Goal: Information Seeking & Learning: Learn about a topic

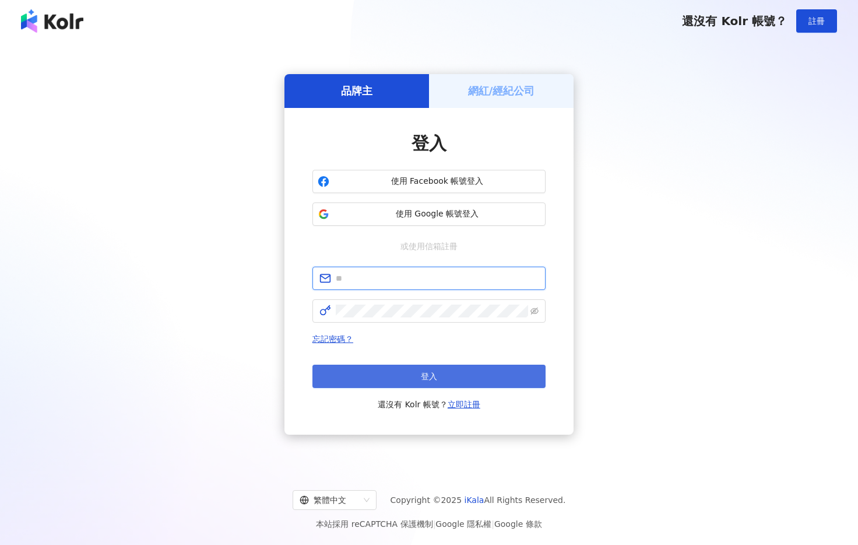
type input "**********"
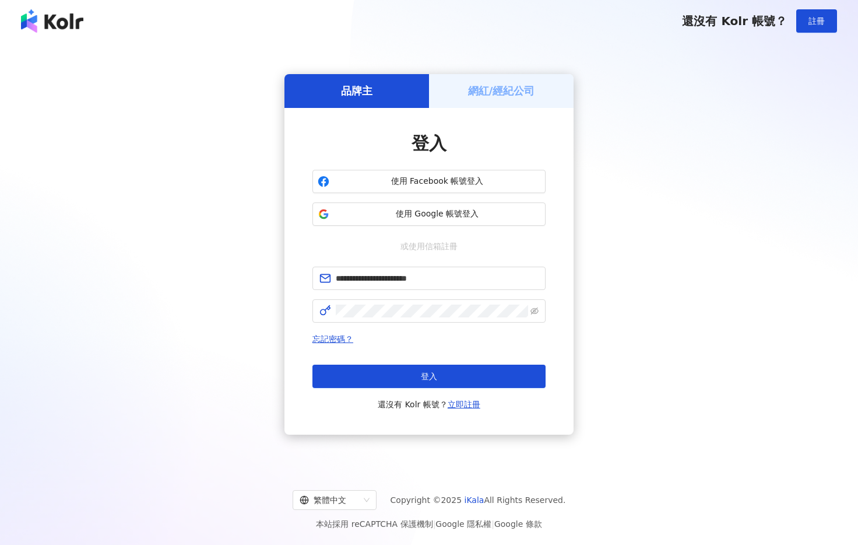
click at [427, 371] on span "登入" at bounding box center [429, 375] width 16 height 9
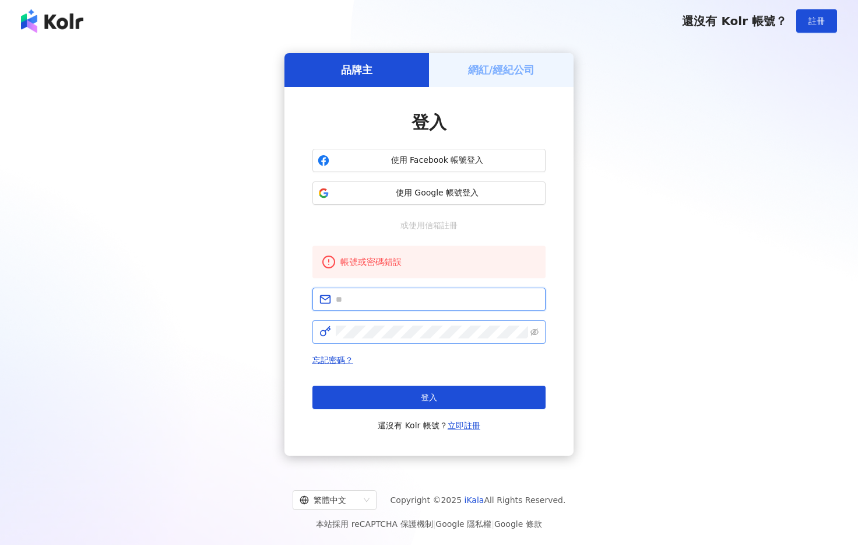
type input "**********"
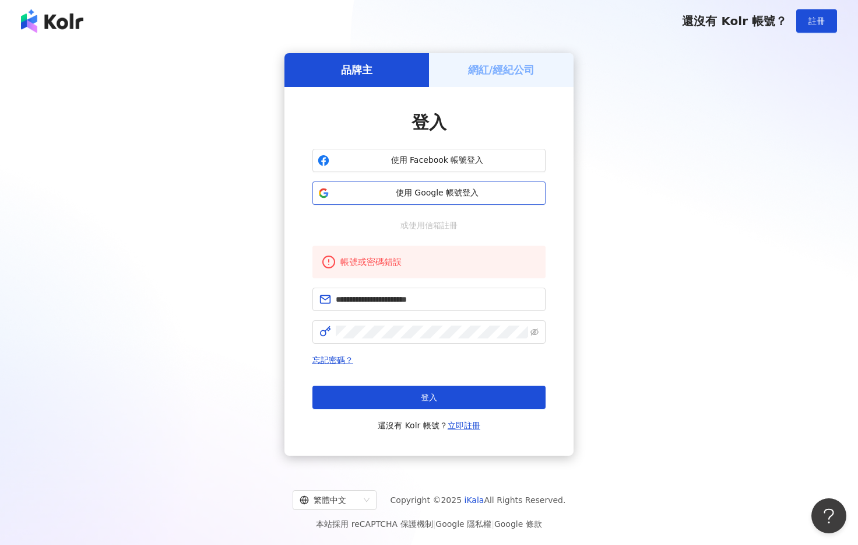
click at [423, 192] on span "使用 Google 帳號登入" at bounding box center [437, 193] width 206 height 12
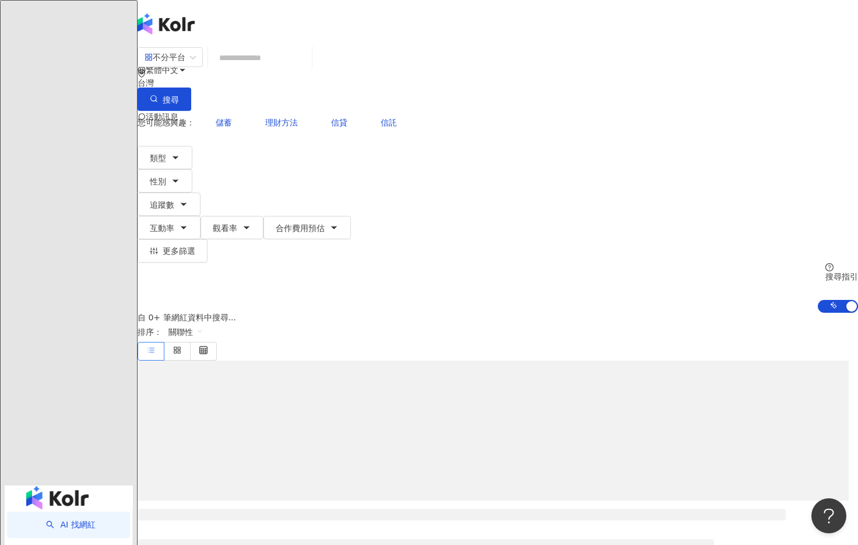
click at [307, 69] on input "search" at bounding box center [260, 58] width 94 height 22
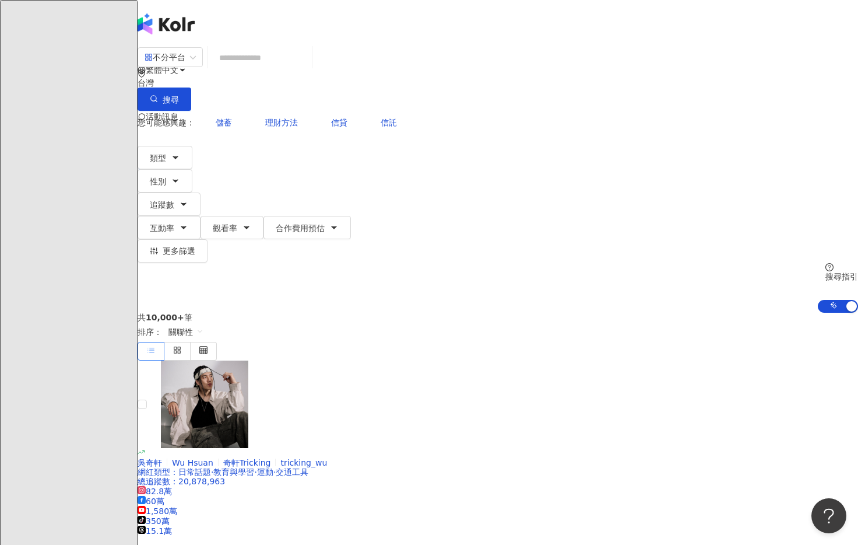
click at [307, 69] on input "search" at bounding box center [260, 58] width 94 height 22
type input "*"
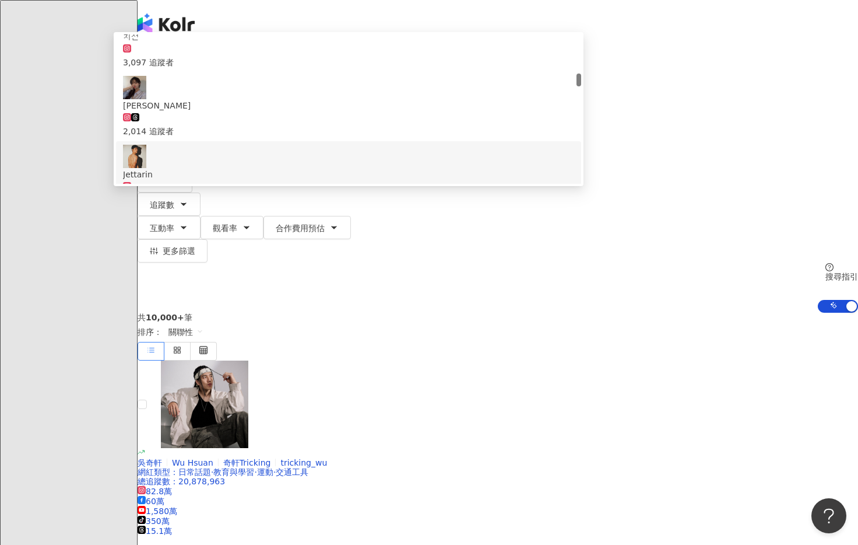
scroll to position [475, 0]
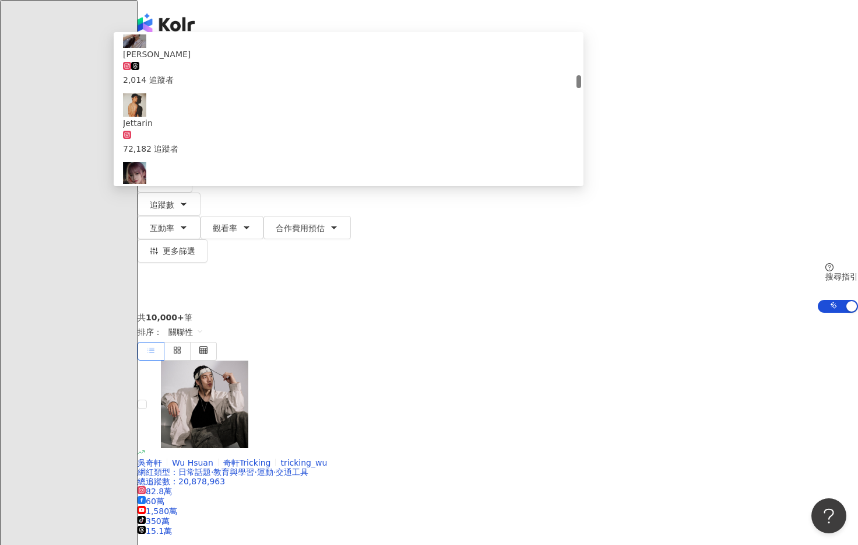
type input "***"
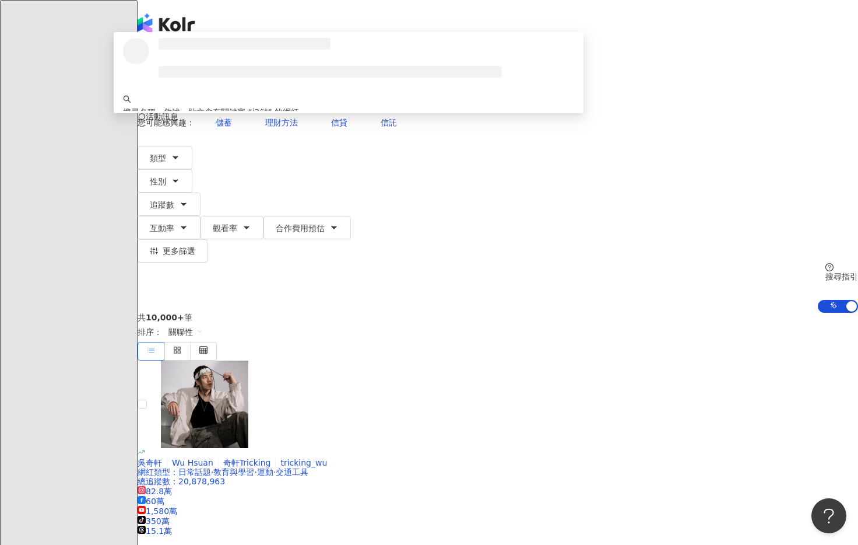
scroll to position [0, 0]
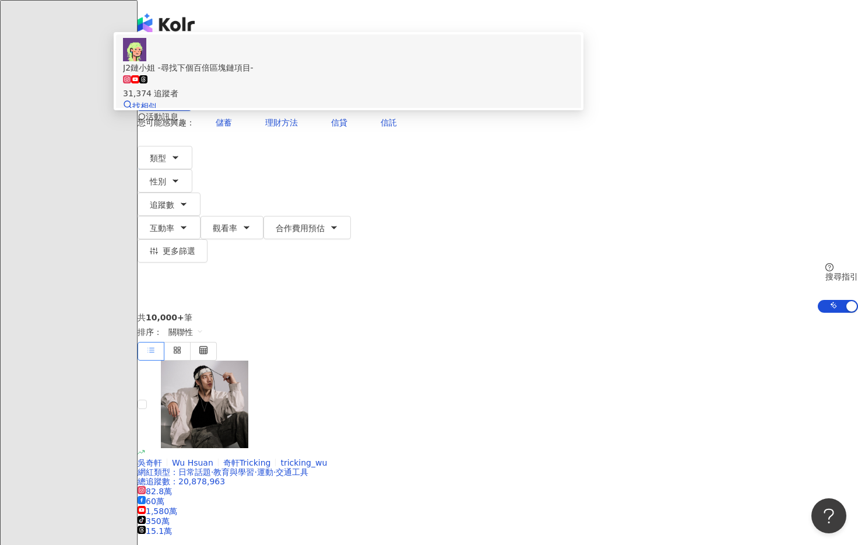
click at [334, 100] on div "31,374 追蹤者" at bounding box center [348, 93] width 451 height 13
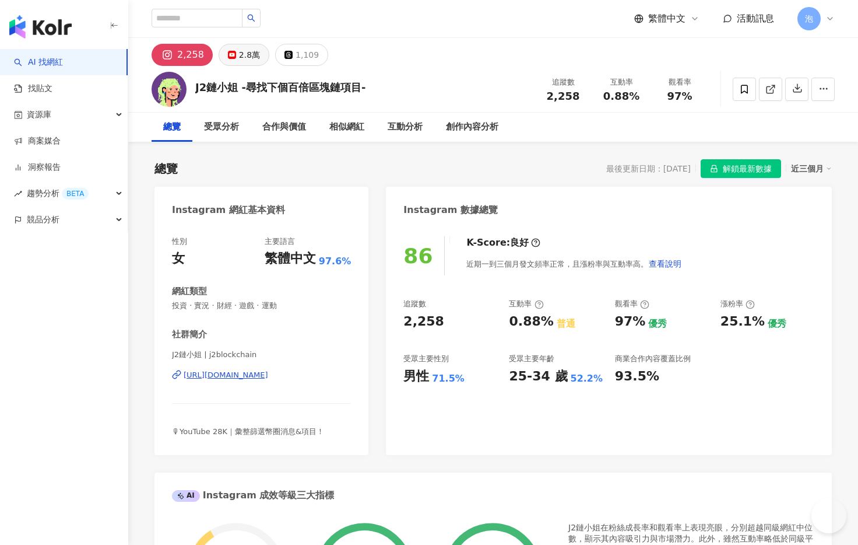
click at [239, 57] on div "2.8萬" at bounding box center [249, 55] width 21 height 16
click at [243, 58] on div "2.8萬" at bounding box center [249, 55] width 21 height 16
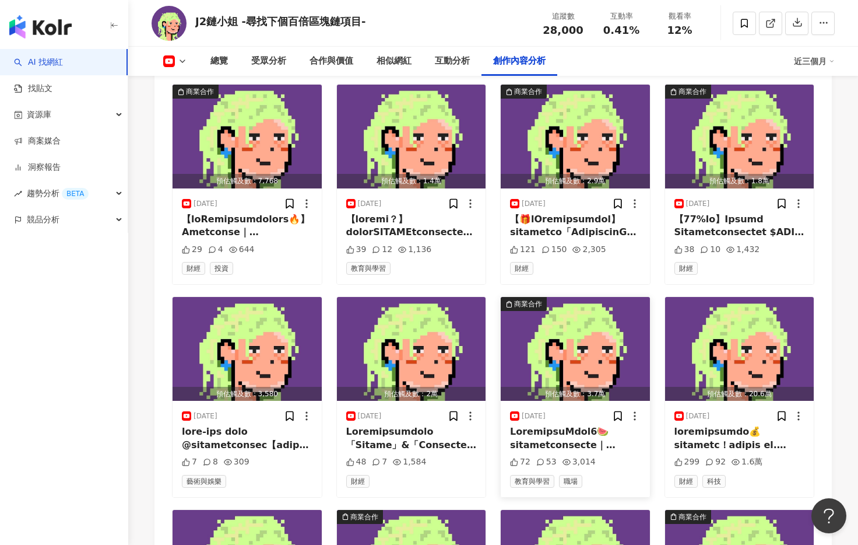
scroll to position [3261, 0]
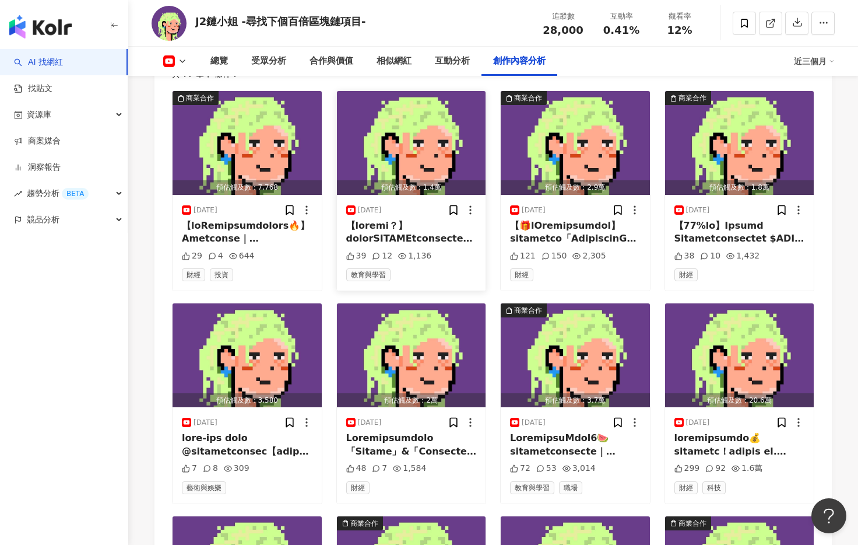
click at [454, 245] on div at bounding box center [411, 232] width 131 height 26
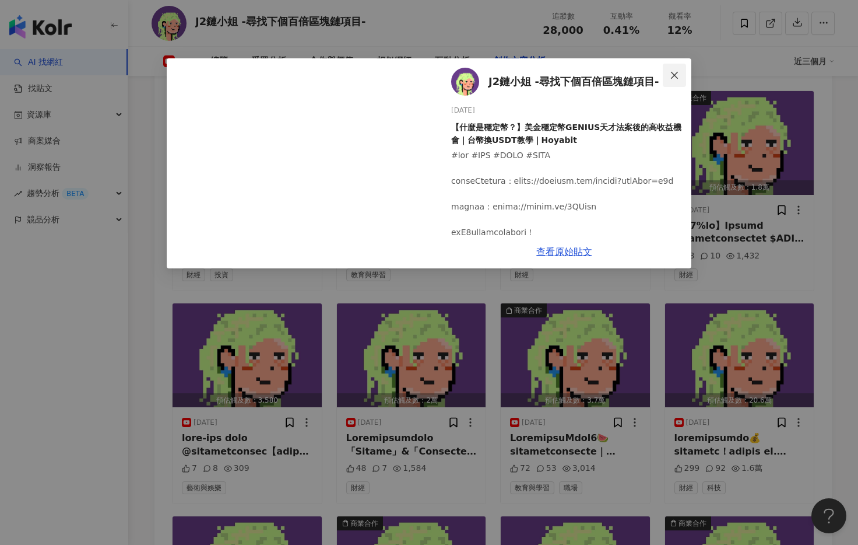
click at [680, 75] on span "Close" at bounding box center [674, 75] width 23 height 9
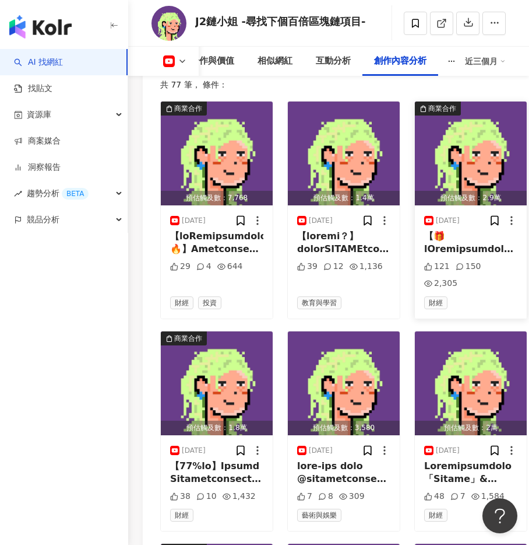
scroll to position [4934, 0]
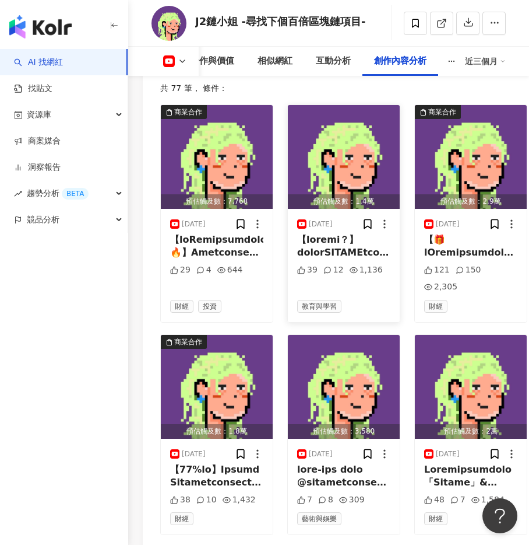
click at [341, 254] on div at bounding box center [343, 246] width 93 height 26
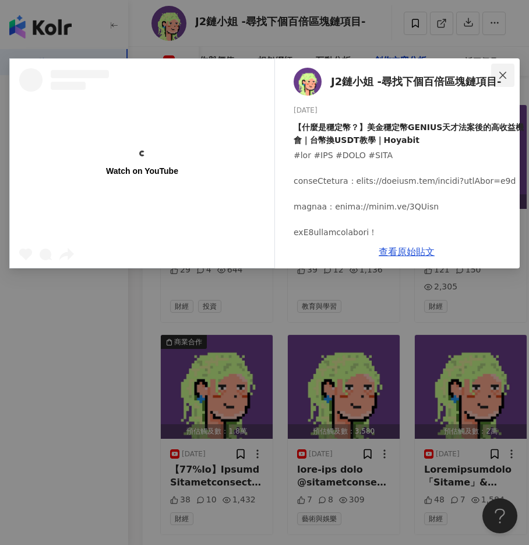
click at [512, 80] on button "Close" at bounding box center [502, 75] width 23 height 23
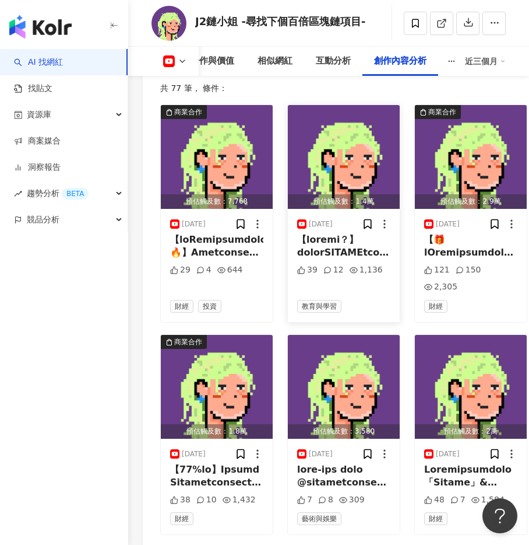
click at [347, 250] on div at bounding box center [343, 246] width 93 height 26
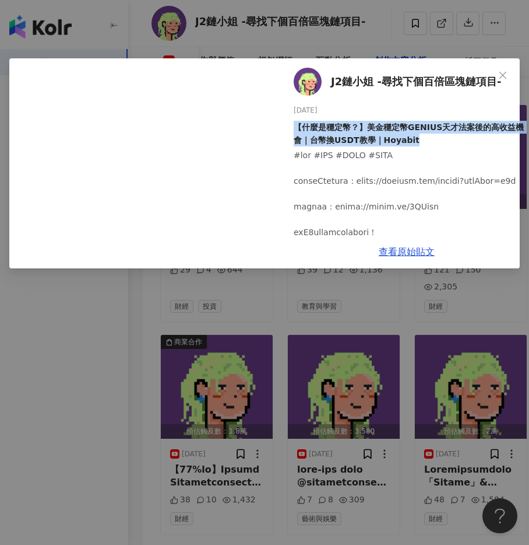
drag, startPoint x: 293, startPoint y: 130, endPoint x: 419, endPoint y: 148, distance: 127.2
click at [419, 146] on div "【什麼是穩定幣？】美金穩定幣GENIUS天才法案後的高收益機會｜台幣換USDT教學｜Hoyabit" at bounding box center [409, 134] width 231 height 26
copy div "【什麼是穩定幣？】美金穩定幣GENIUS天才法案後的高收益機會｜台幣換USDT教學｜Hoyabit"
click at [408, 248] on link "查看原始貼文" at bounding box center [407, 251] width 56 height 11
click at [514, 74] on span "Close" at bounding box center [502, 75] width 23 height 9
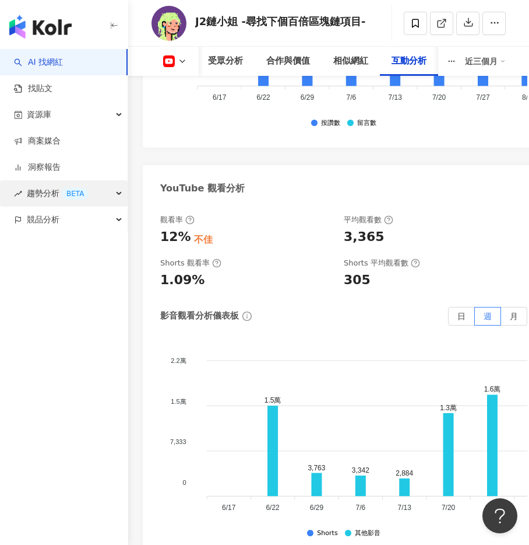
scroll to position [3361, 0]
